Goal: Information Seeking & Learning: Learn about a topic

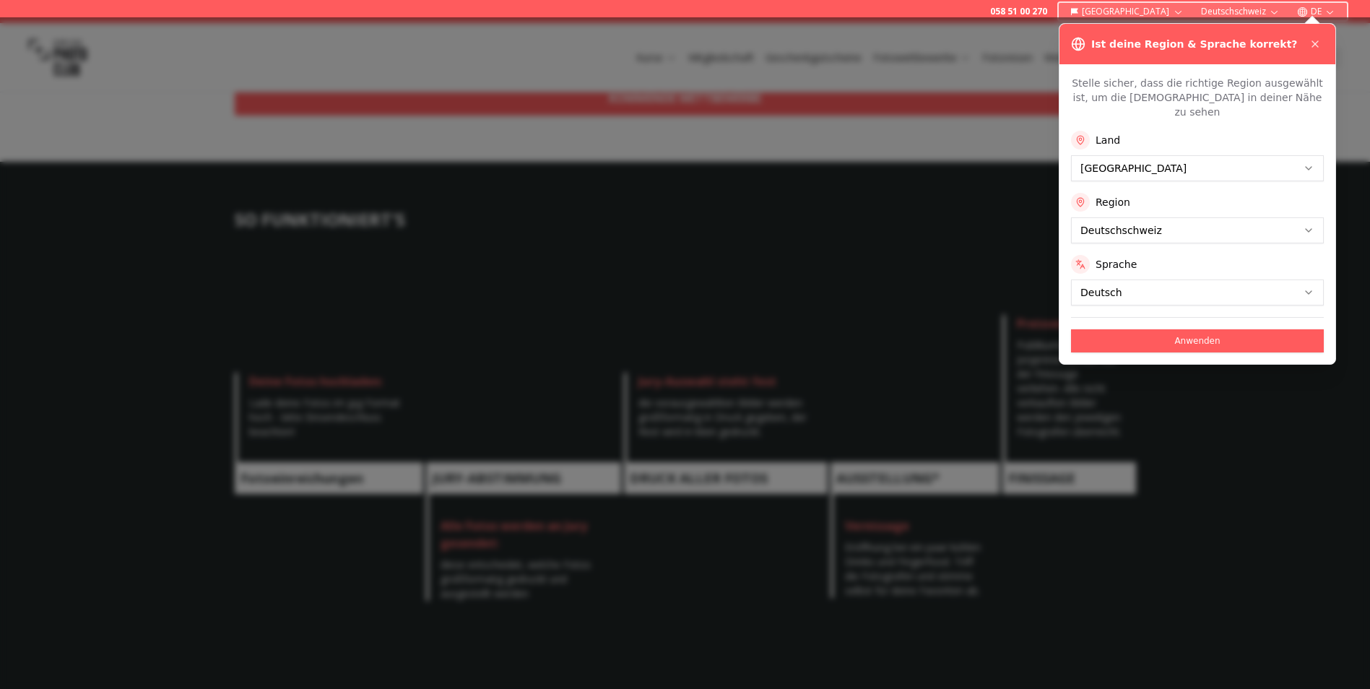
scroll to position [722, 0]
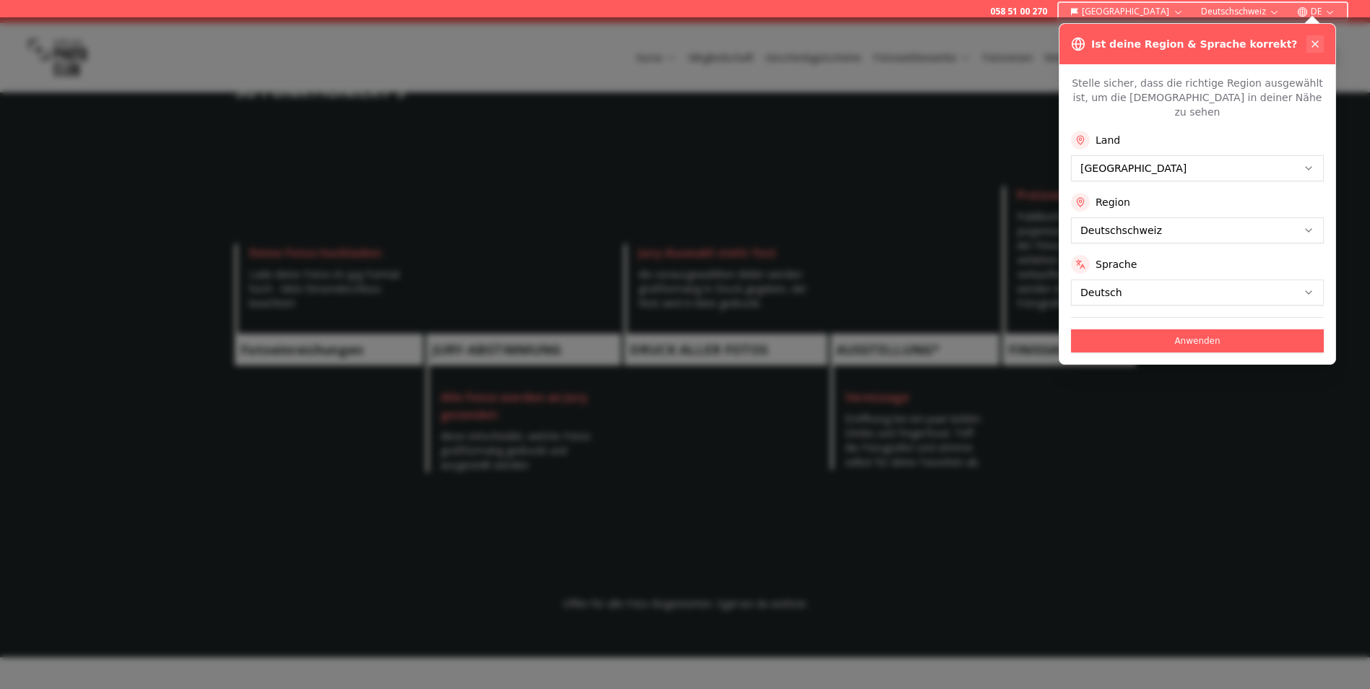
click at [1314, 43] on icon at bounding box center [1315, 44] width 12 height 12
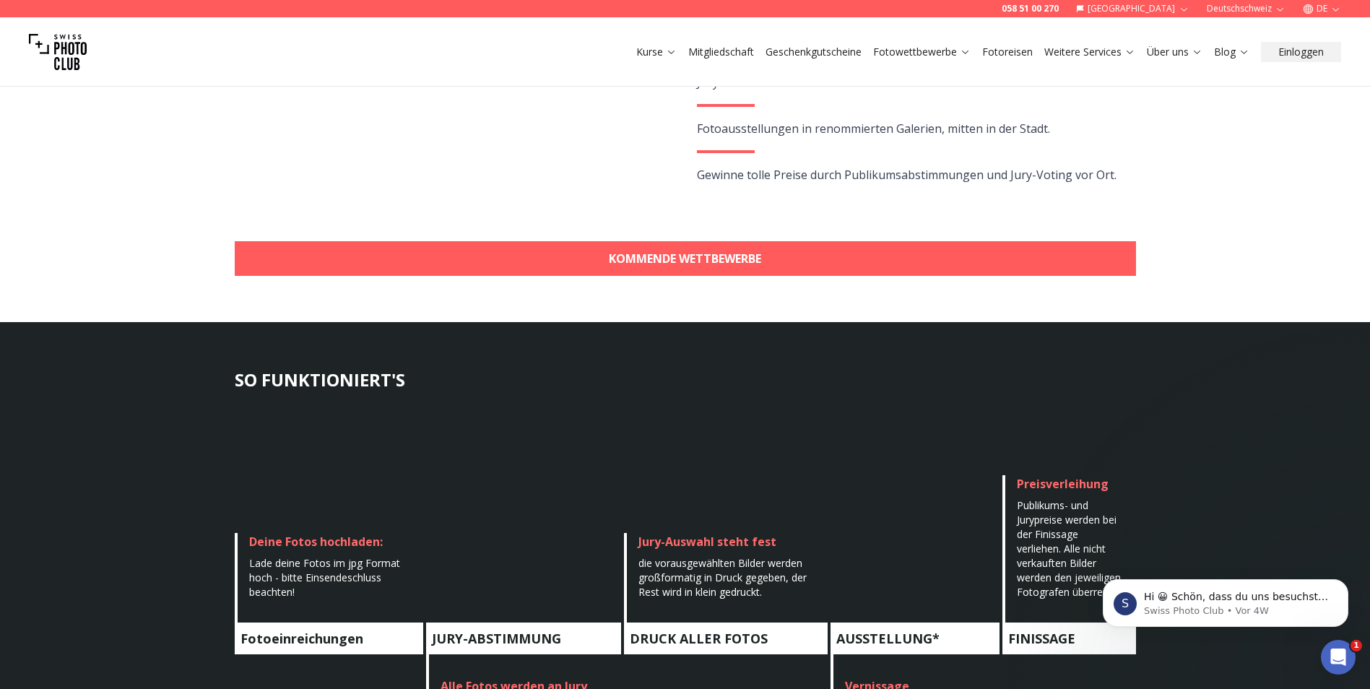
scroll to position [0, 0]
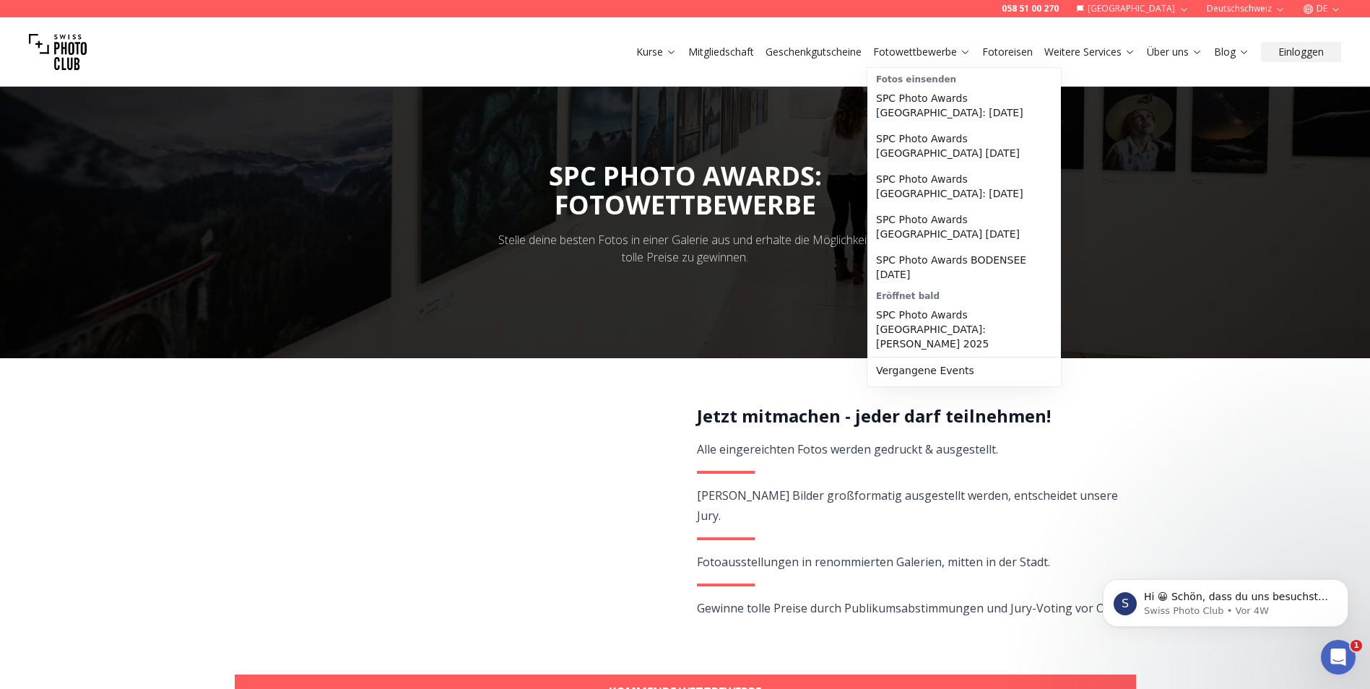
click at [900, 50] on link "Fotowettbewerbe" at bounding box center [921, 52] width 97 height 14
click at [988, 303] on link "SPC Photo Awards [GEOGRAPHIC_DATA]: [PERSON_NAME] 2025" at bounding box center [964, 329] width 188 height 55
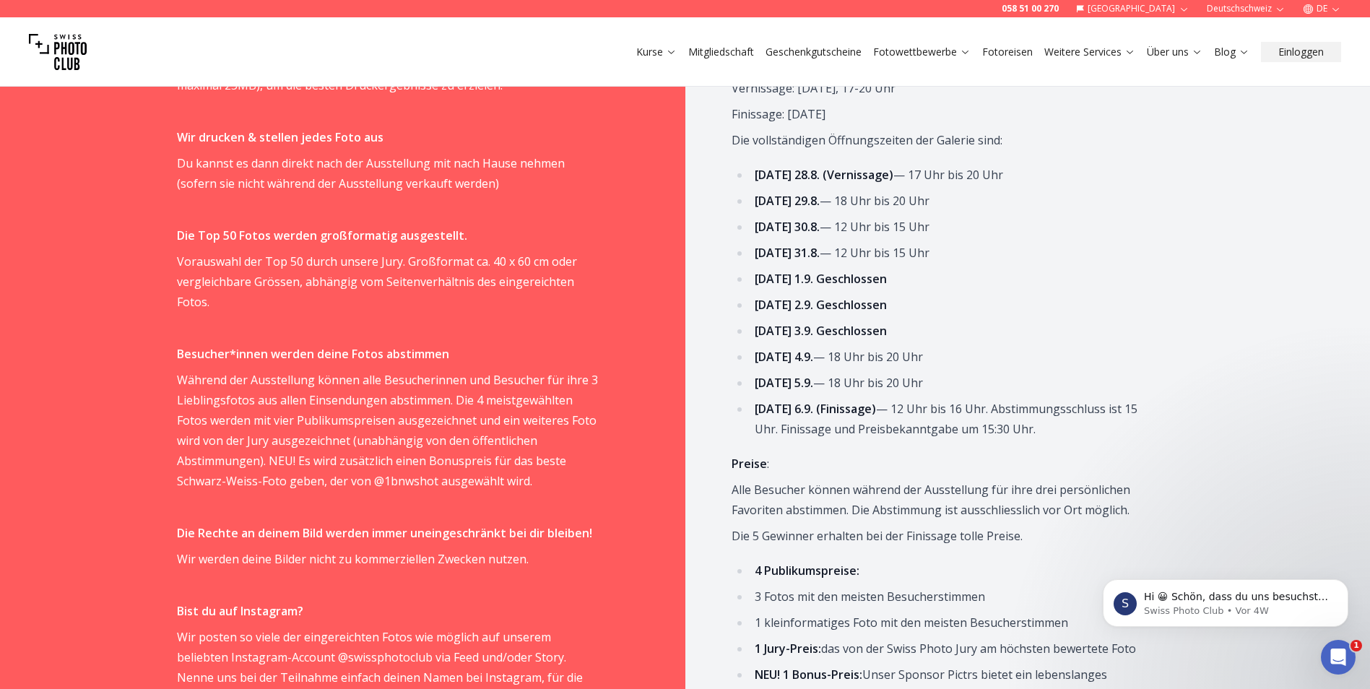
scroll to position [794, 0]
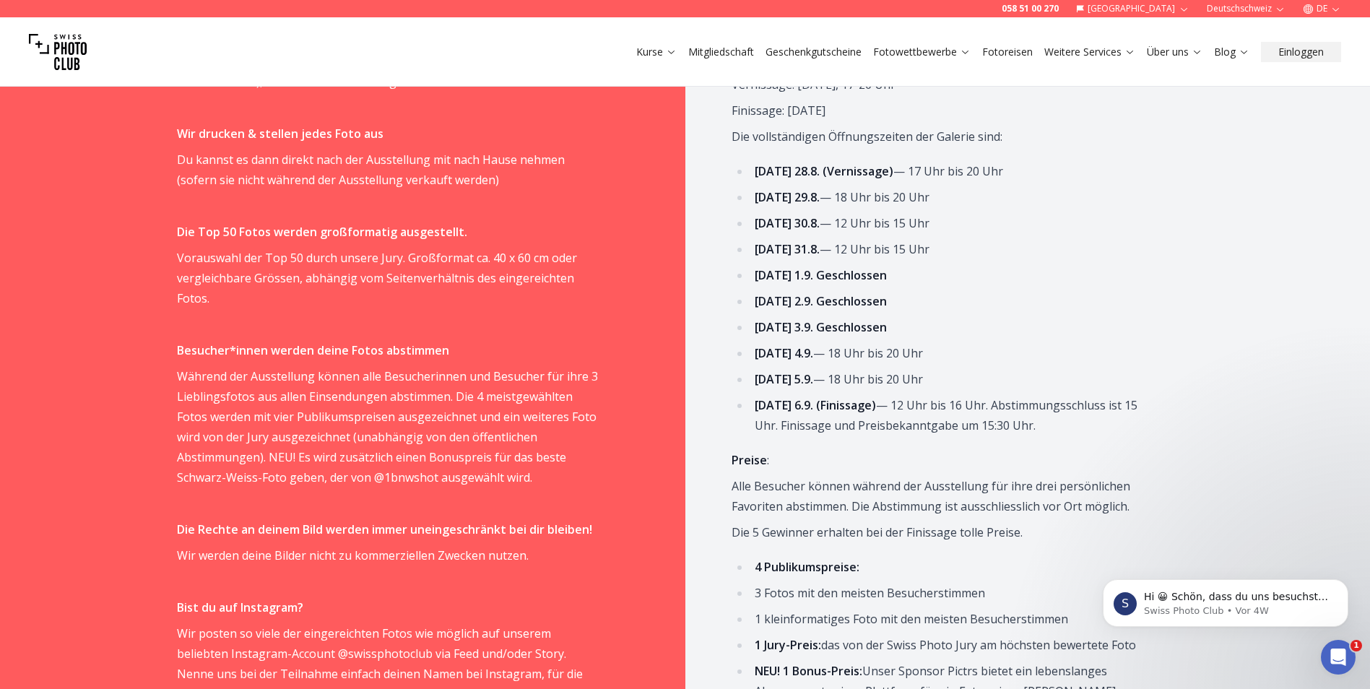
drag, startPoint x: 1041, startPoint y: 430, endPoint x: 744, endPoint y: 395, distance: 298.8
click at [744, 395] on ul "[DATE] 28.8. (Vernissage) — 17 Uhr bis 20 Uhr [DATE] 29.8. — 18 Uhr bis 20 Uhr …" at bounding box center [942, 298] width 422 height 274
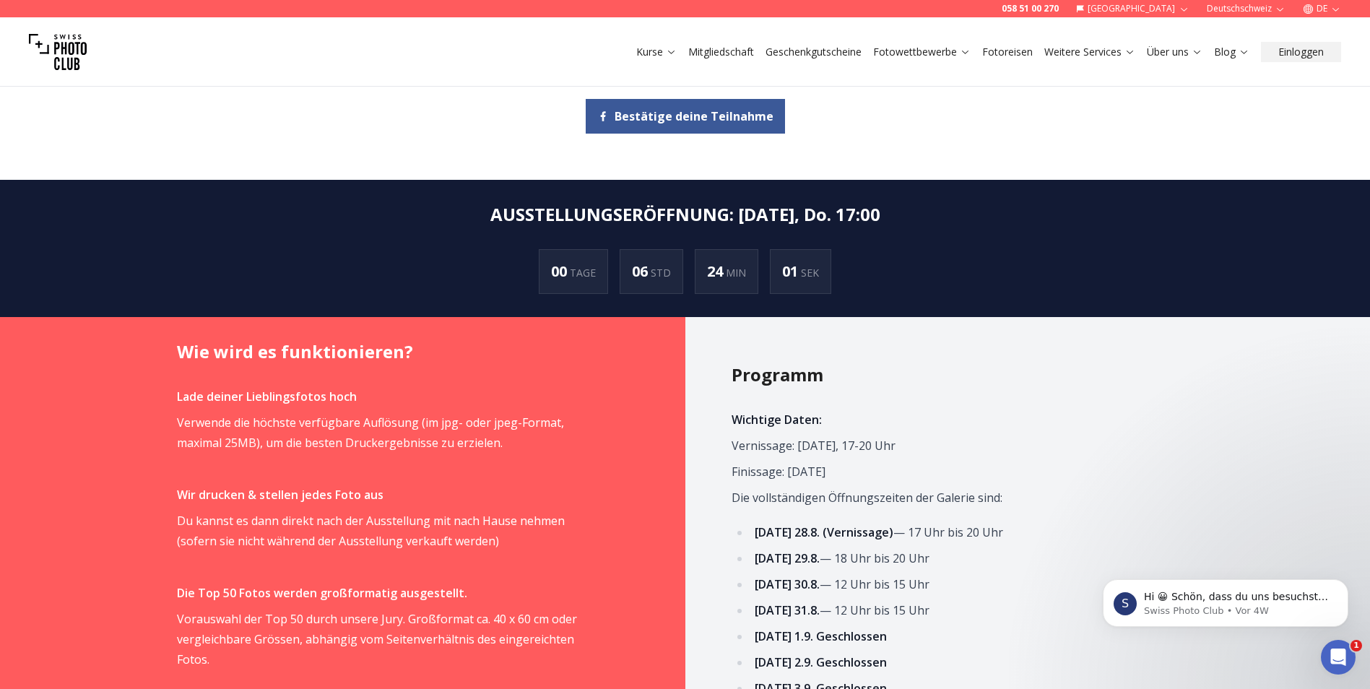
scroll to position [144, 0]
